Goal: Register for event/course

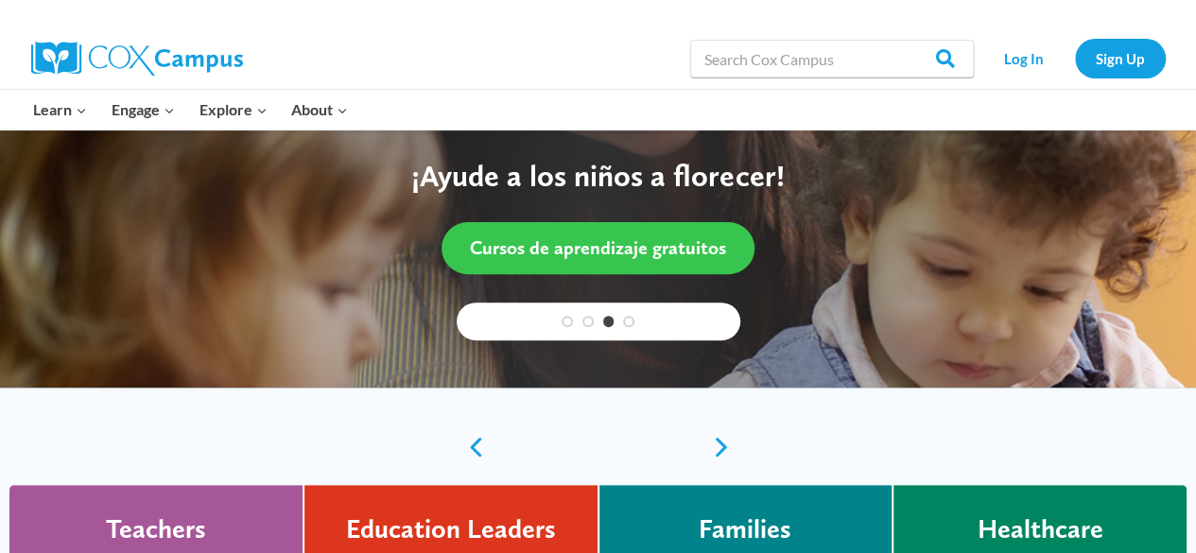
scroll to position [284, 0]
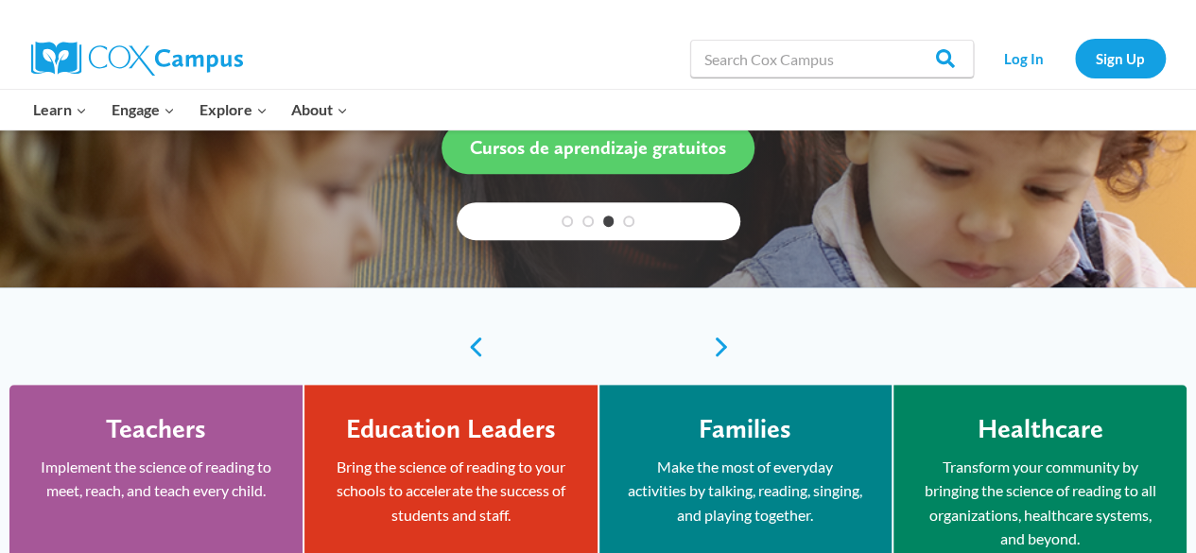
click at [486, 339] on div "The Cox Campus Yearlong Learning Journey is Back! Join this FREE live PLC exper…" at bounding box center [598, 129] width 1196 height 567
click at [461, 349] on link "Previous" at bounding box center [471, 347] width 28 height 23
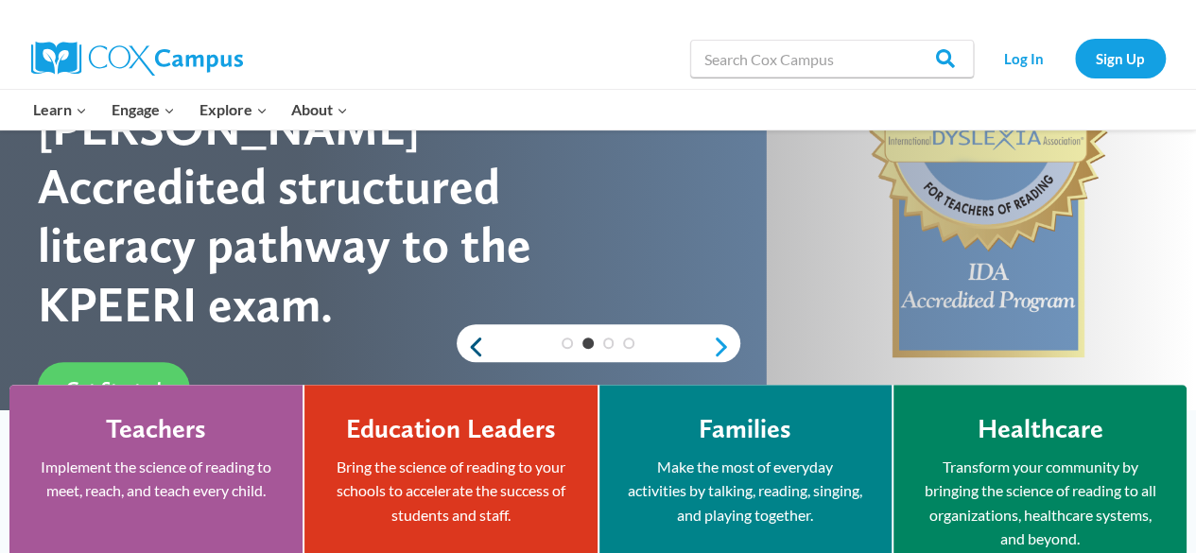
click at [469, 346] on link "Previous" at bounding box center [471, 347] width 28 height 23
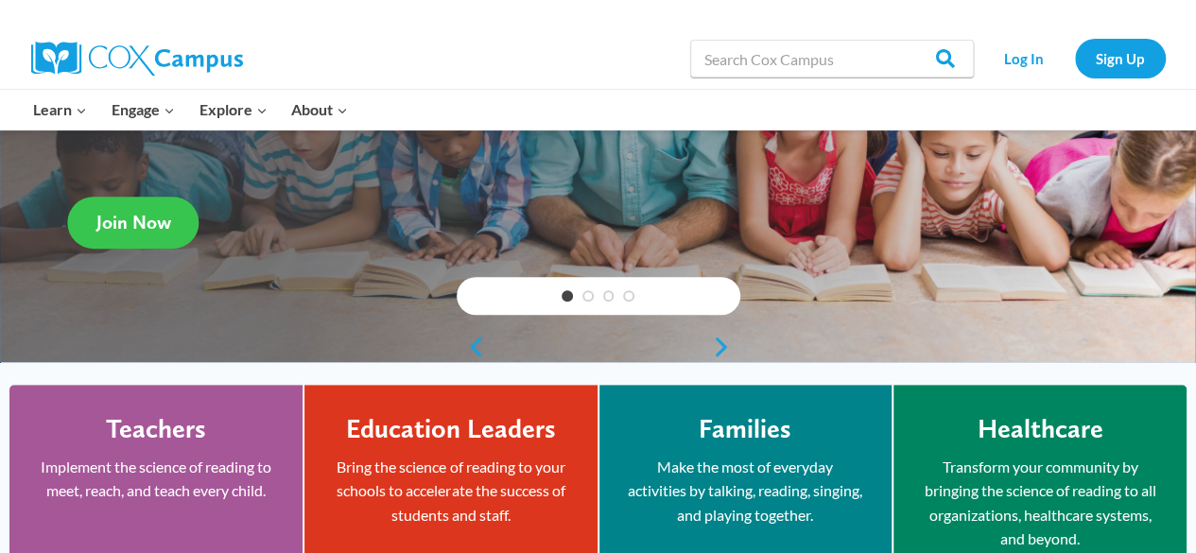
click at [140, 223] on span "Join Now" at bounding box center [133, 222] width 75 height 23
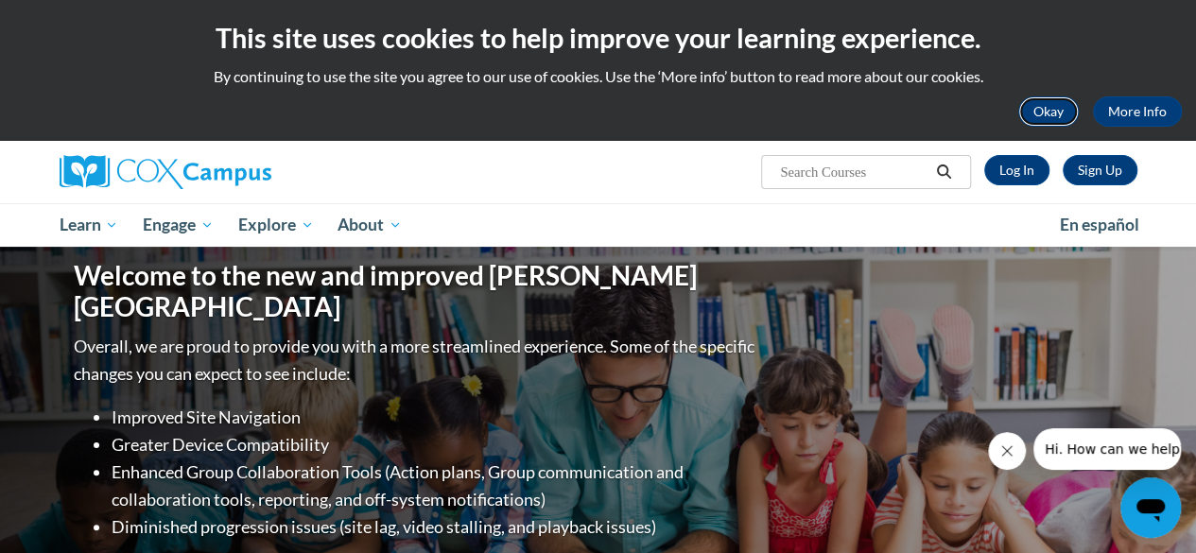
click at [1035, 113] on button "Okay" at bounding box center [1048, 111] width 61 height 30
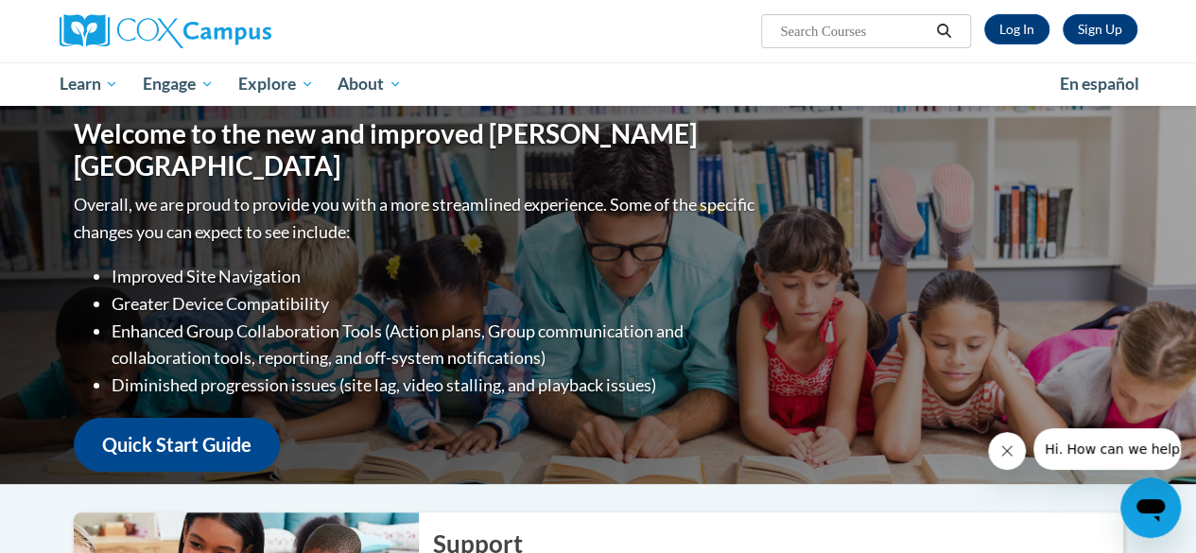
click at [840, 29] on input "Search..." at bounding box center [853, 31] width 151 height 23
type input "explicit instruction to Phonics Intervention"
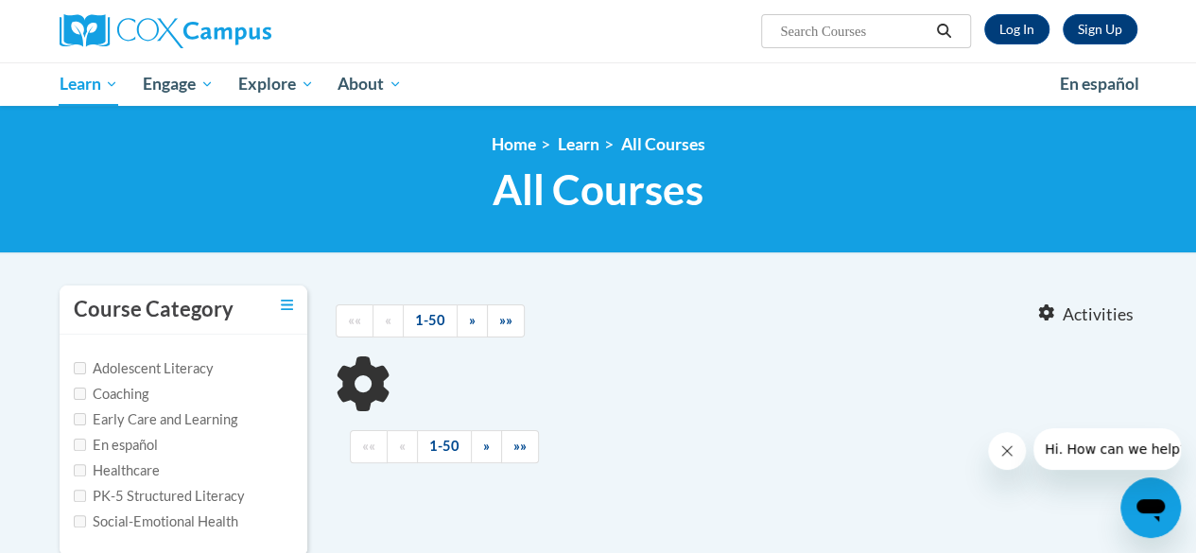
type input "explicit instruction to Phonics Intervention"
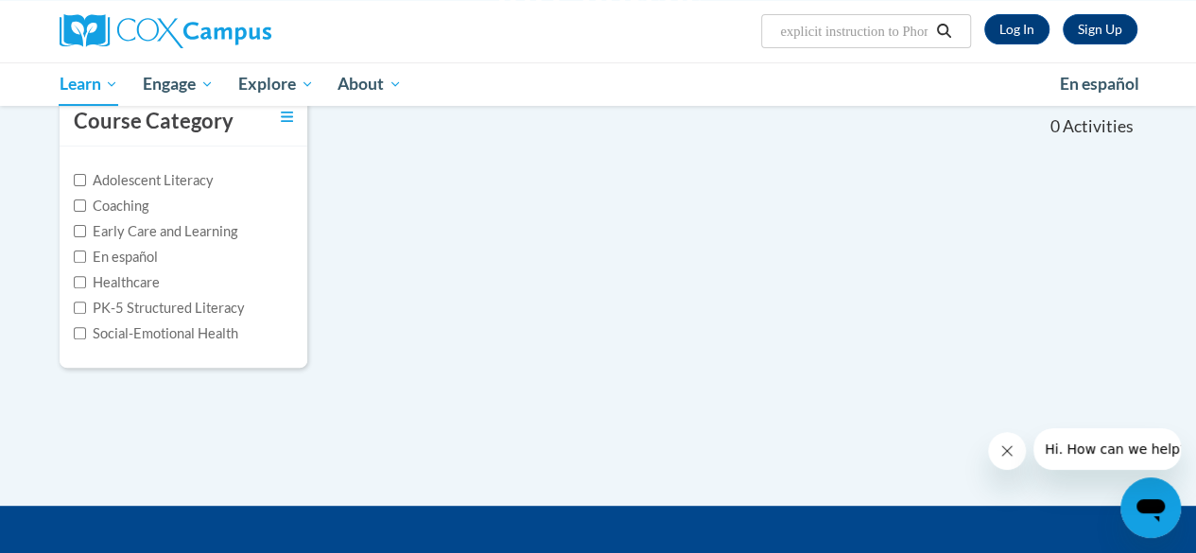
scroll to position [189, 0]
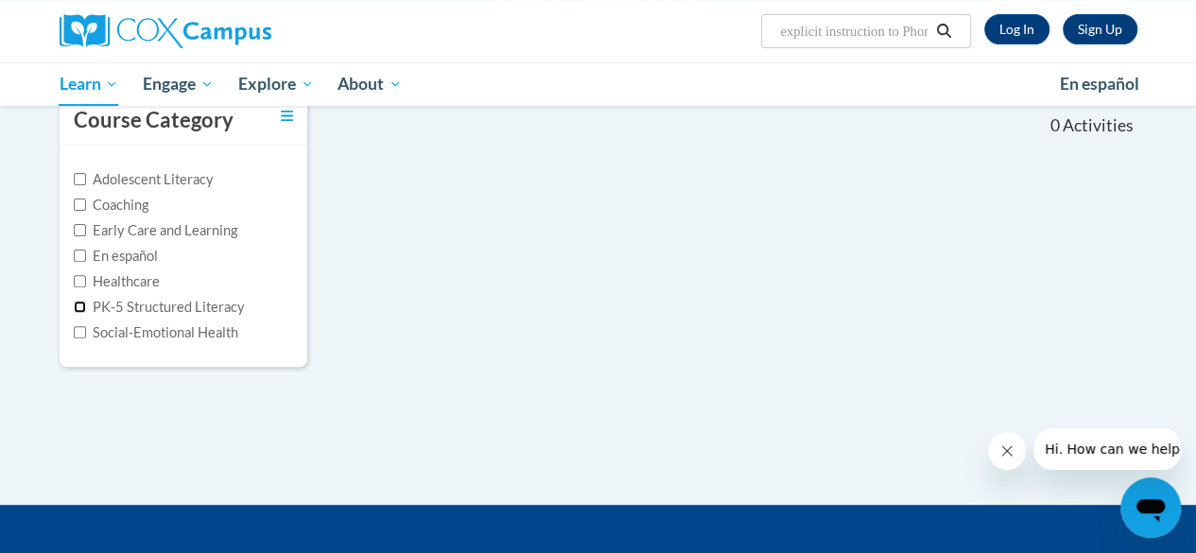
click at [76, 304] on input "PK-5 Structured Literacy" at bounding box center [80, 307] width 12 height 12
checkbox input "true"
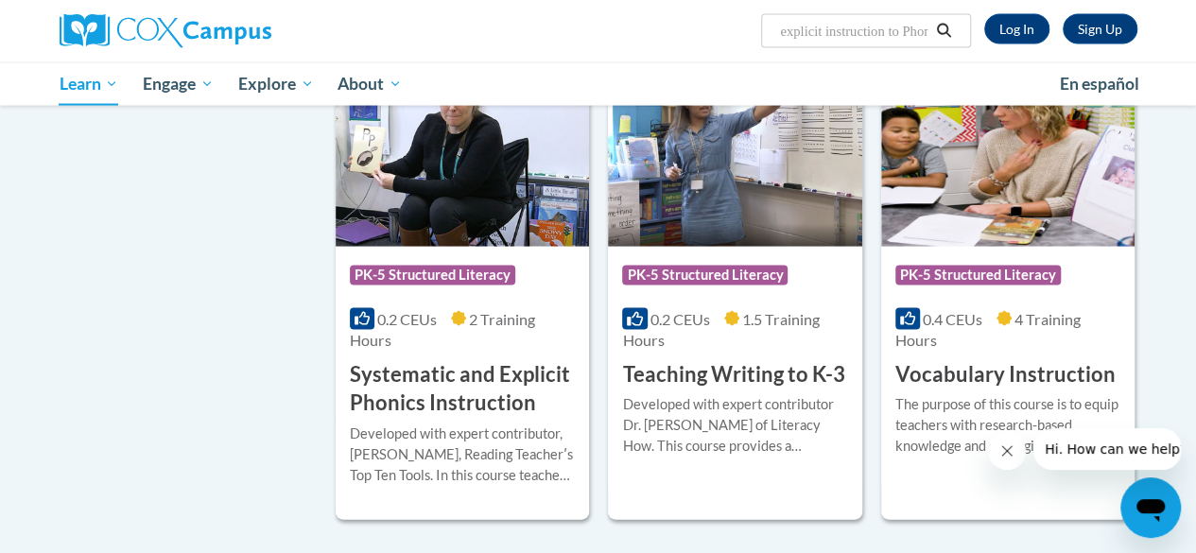
scroll to position [1891, 0]
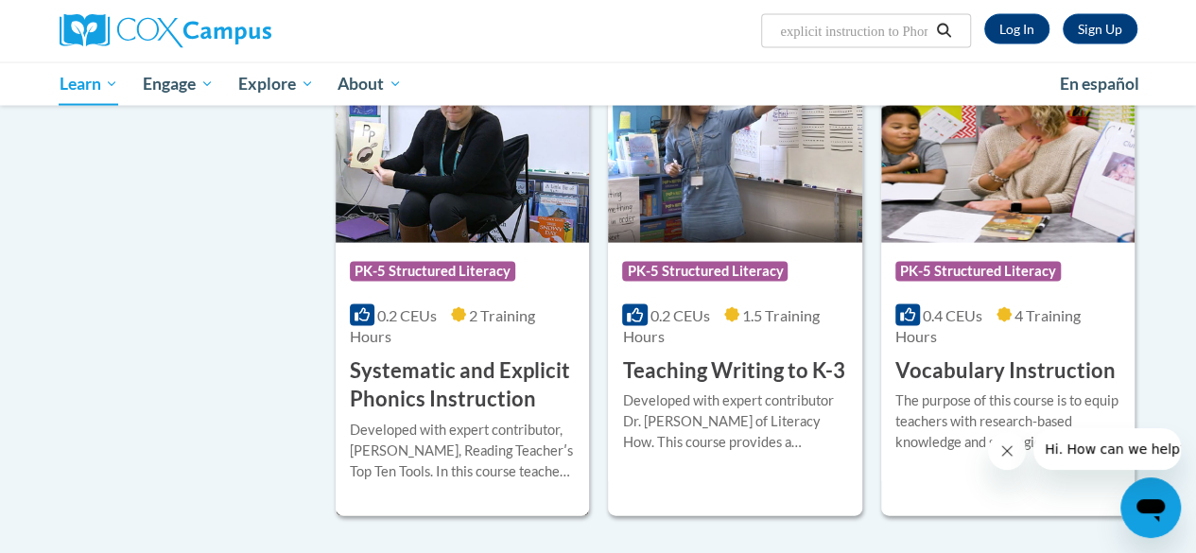
click at [393, 381] on h3 "Systematic and Explicit Phonics Instruction" at bounding box center [462, 386] width 225 height 59
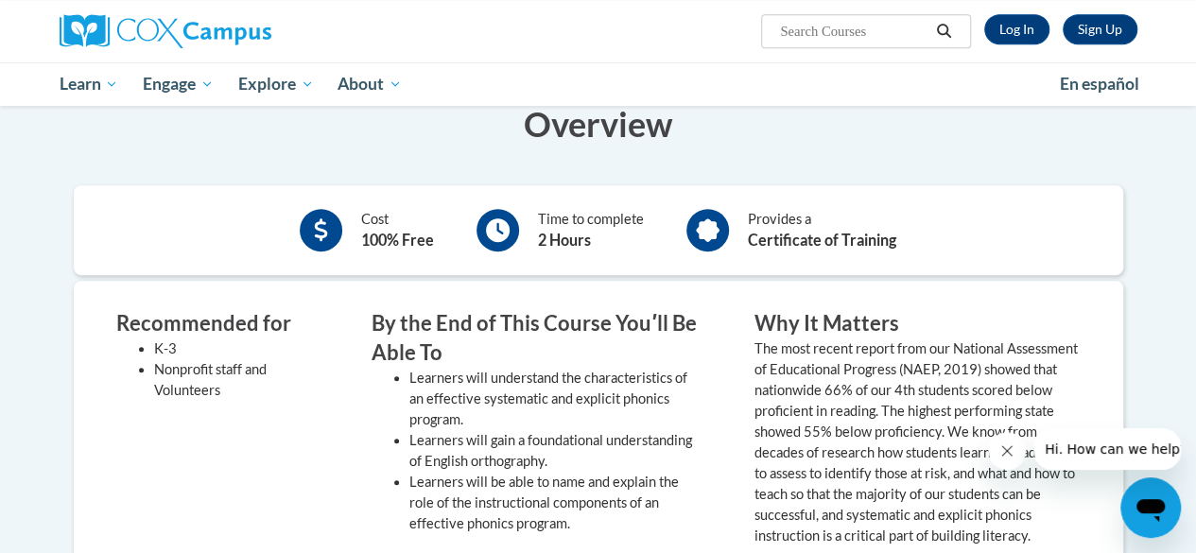
scroll to position [284, 0]
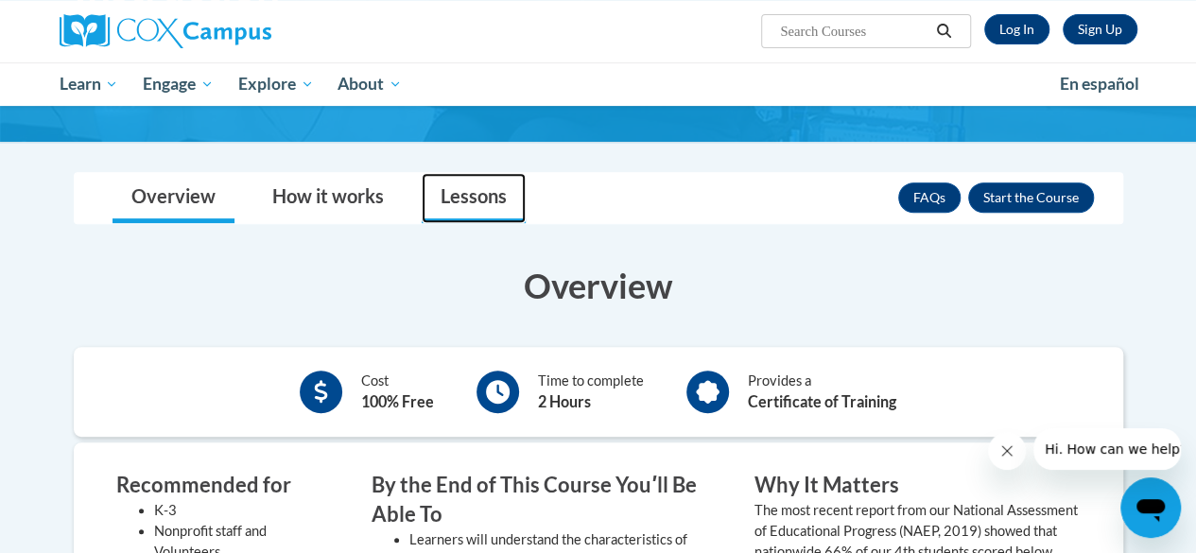
click at [459, 197] on link "Lessons" at bounding box center [474, 198] width 104 height 50
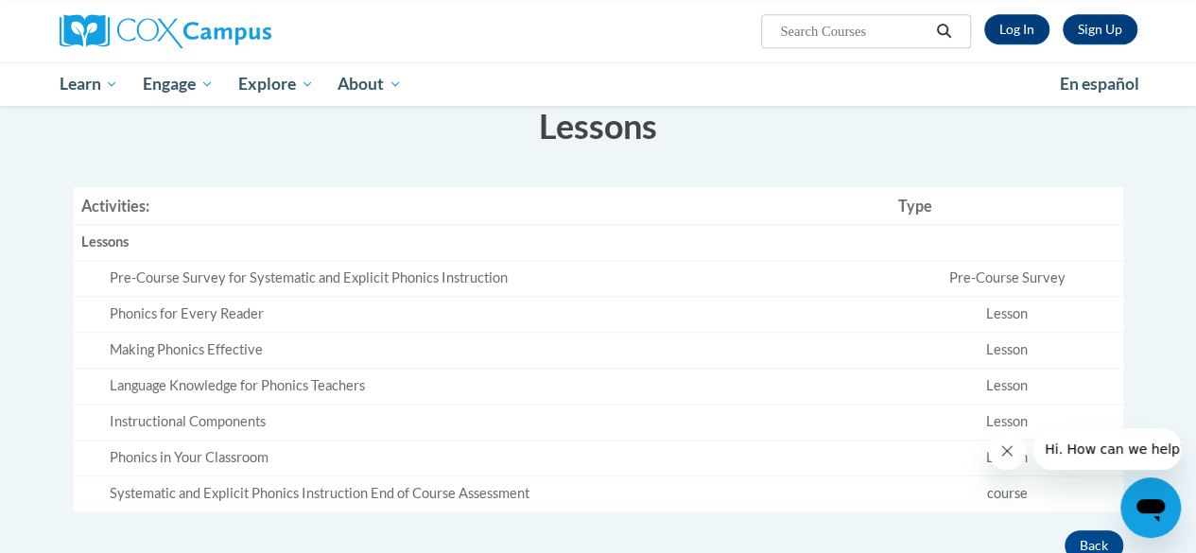
scroll to position [473, 0]
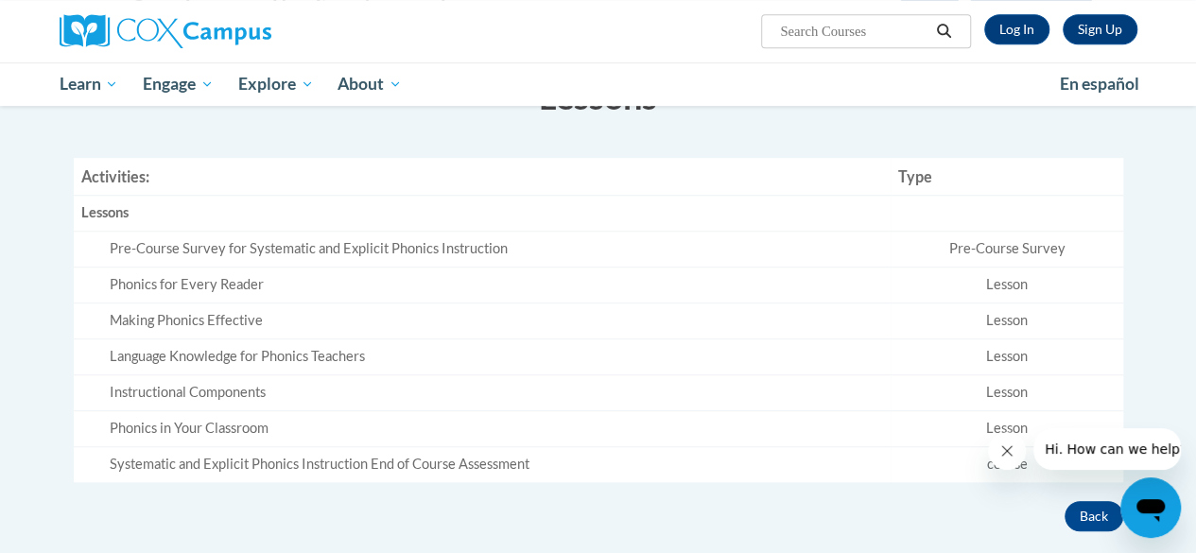
click at [309, 249] on div "Pre-Course Survey for Systematic and Explicit Phonics Instruction" at bounding box center [497, 249] width 774 height 20
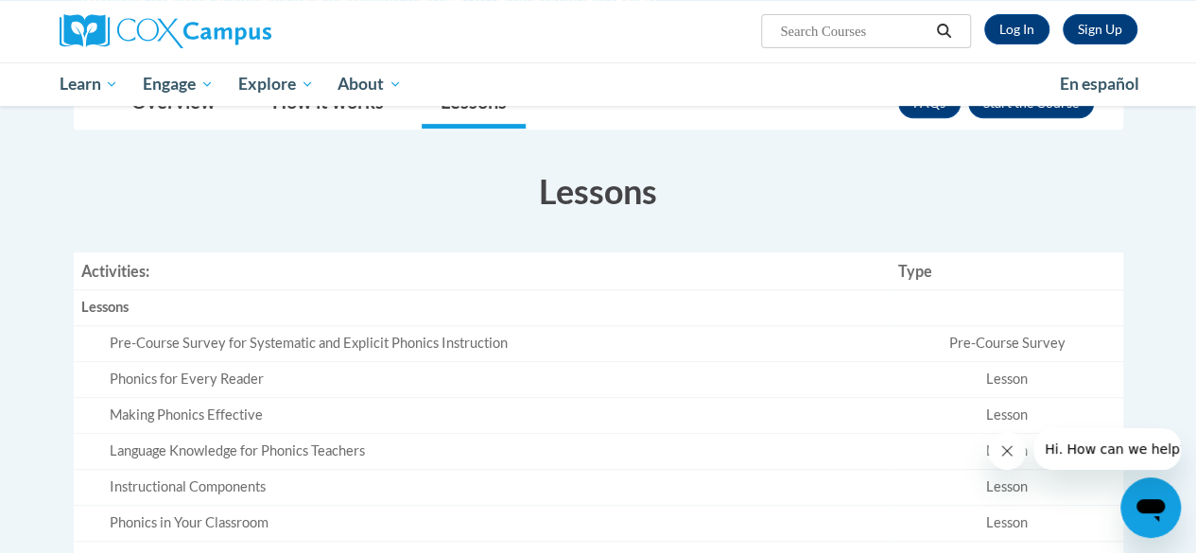
scroll to position [95, 0]
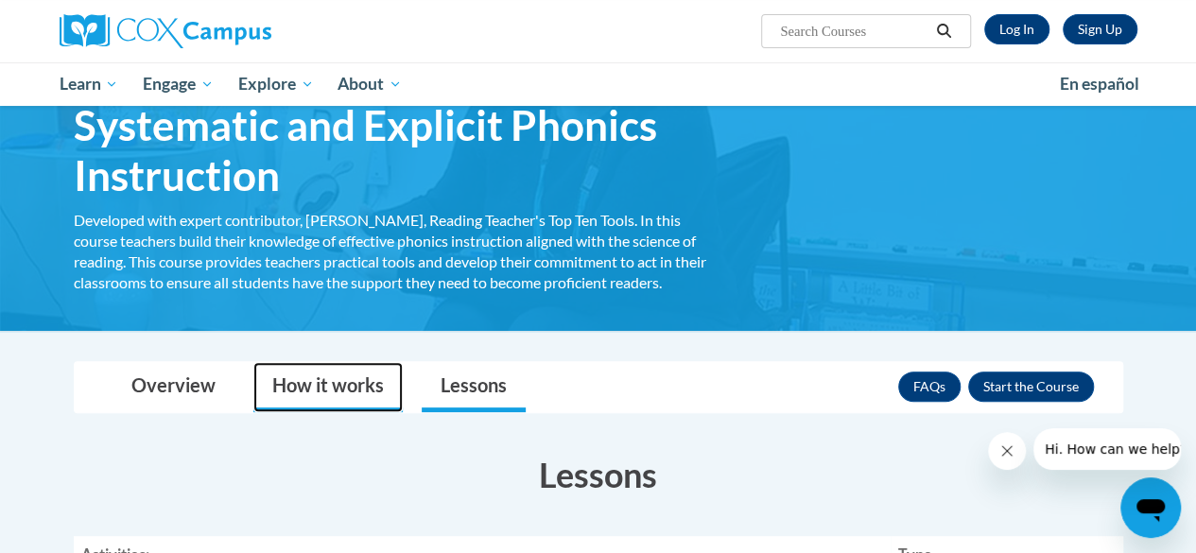
click at [329, 387] on link "How it works" at bounding box center [327, 387] width 149 height 50
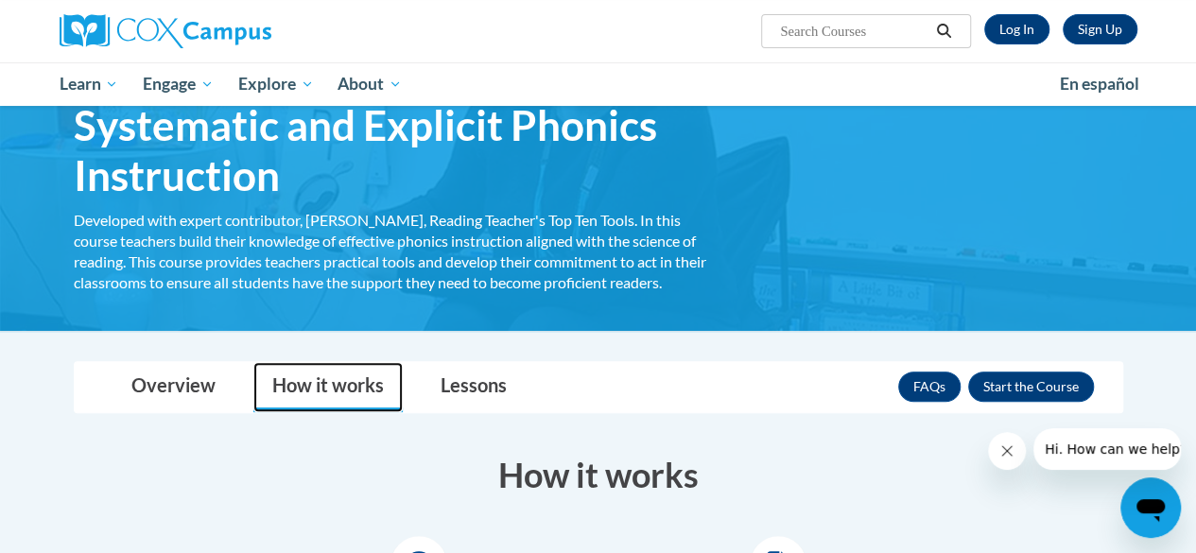
scroll to position [473, 0]
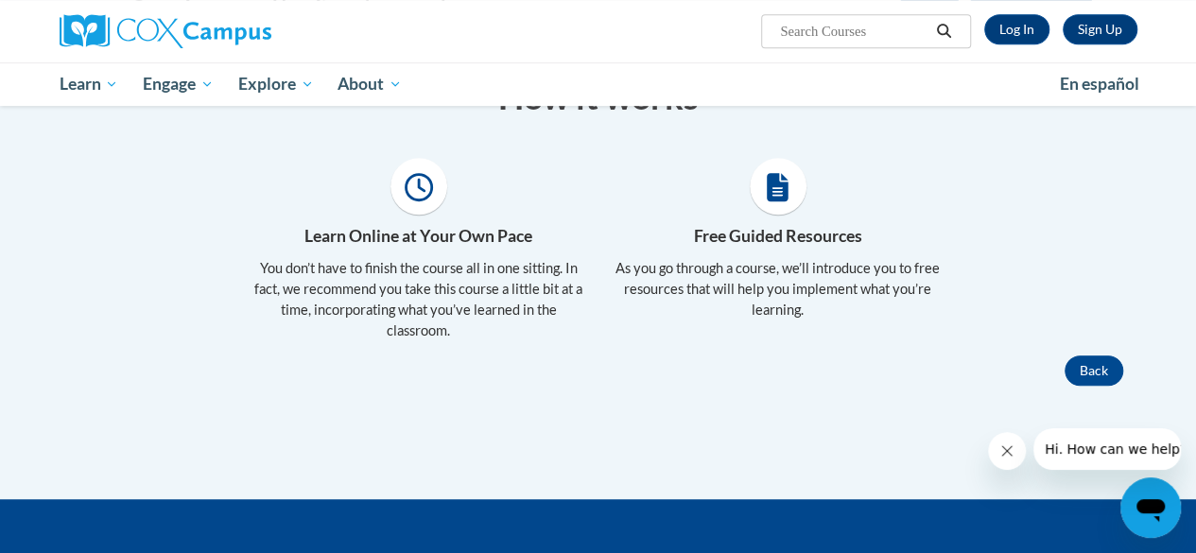
click at [774, 180] on icon at bounding box center [778, 187] width 22 height 28
click at [773, 235] on h4 "Free Guided Resources" at bounding box center [778, 236] width 331 height 25
click at [772, 180] on icon at bounding box center [778, 187] width 22 height 28
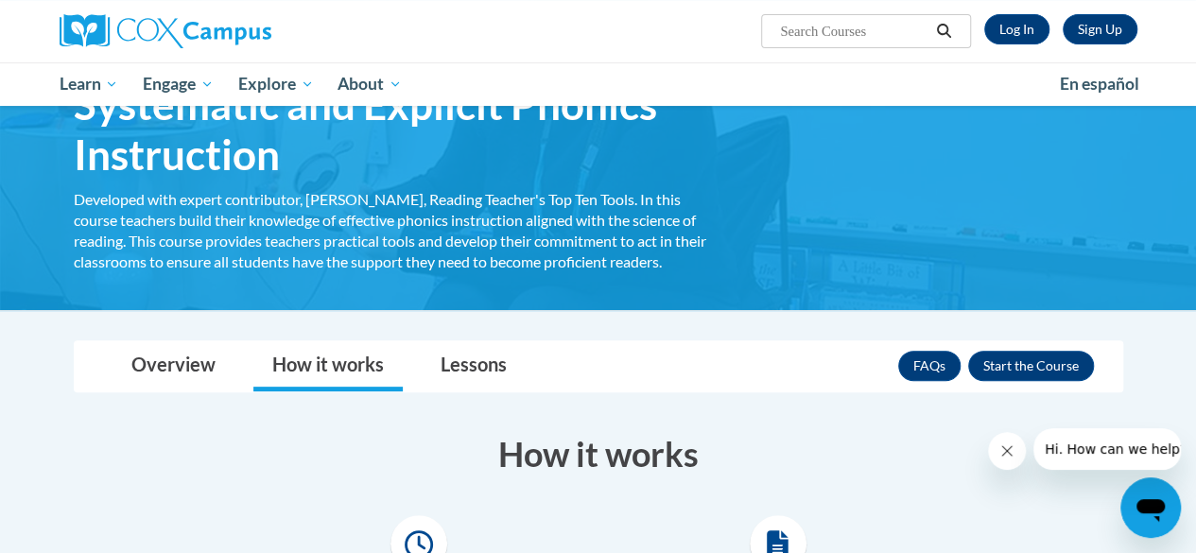
scroll to position [95, 0]
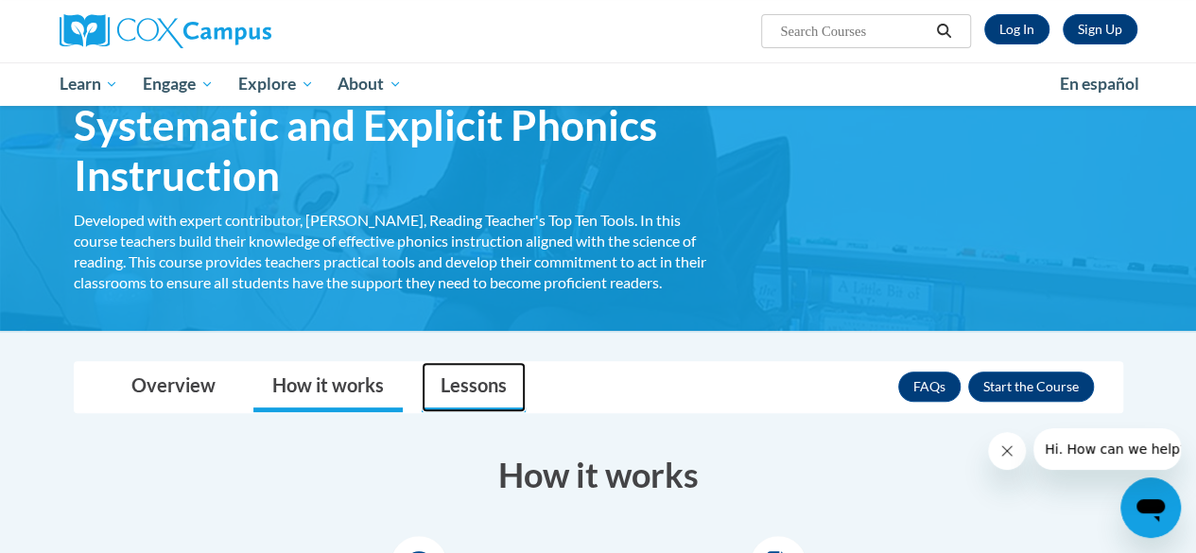
click at [474, 385] on link "Lessons" at bounding box center [474, 387] width 104 height 50
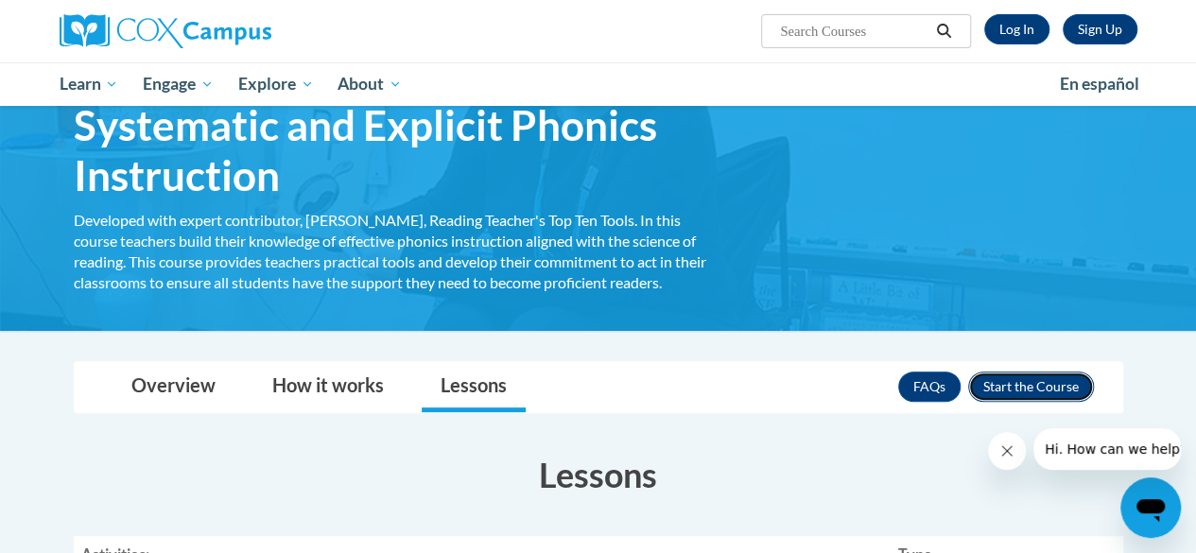
click at [993, 391] on button "Enroll" at bounding box center [1031, 387] width 126 height 30
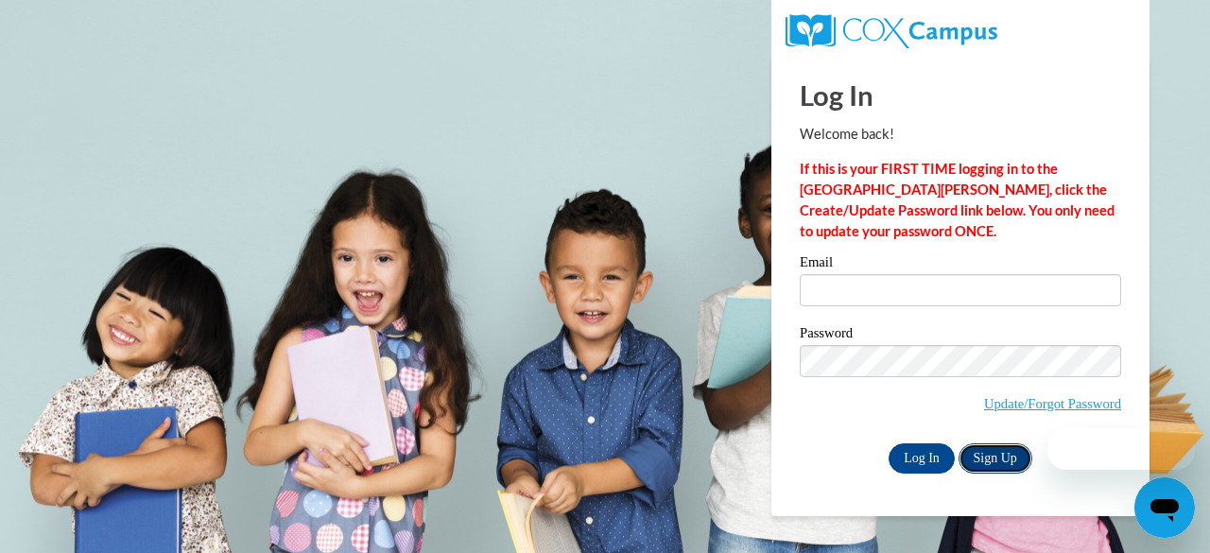
click at [1000, 457] on link "Sign Up" at bounding box center [996, 459] width 74 height 30
